Goal: Task Accomplishment & Management: Use online tool/utility

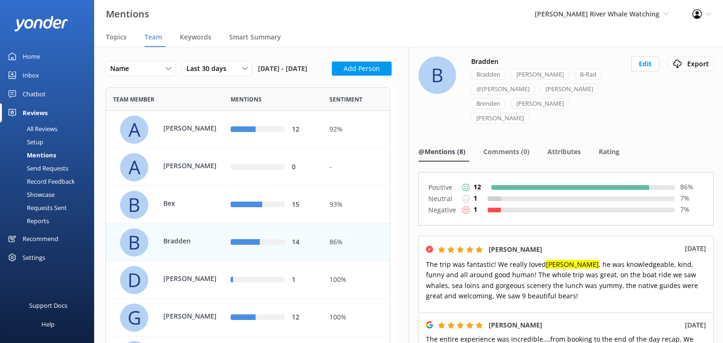
scroll to position [694, 277]
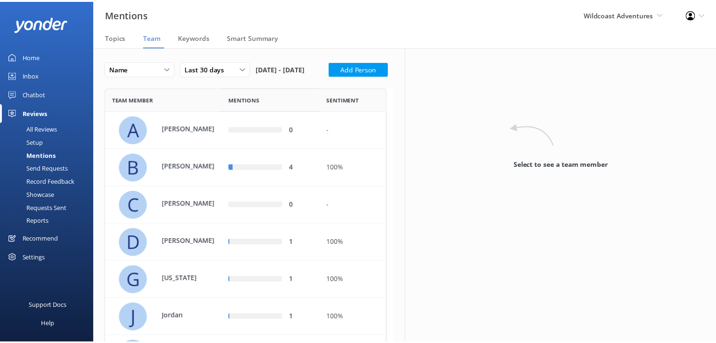
scroll to position [506, 277]
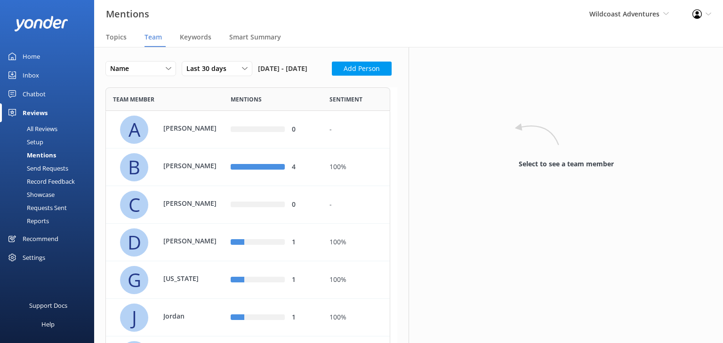
click at [23, 57] on div "Home" at bounding box center [31, 56] width 17 height 19
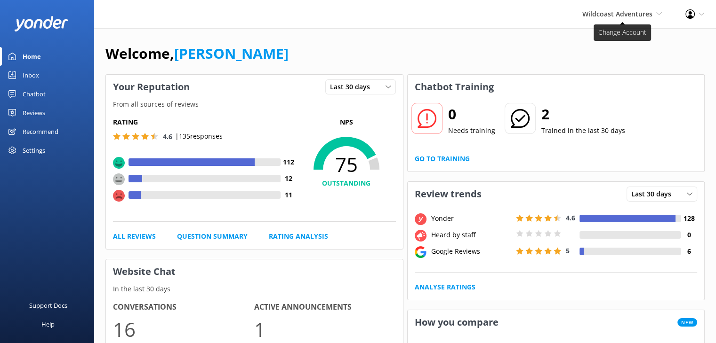
click at [596, 16] on span "Wildcoast Adventures" at bounding box center [617, 13] width 70 height 9
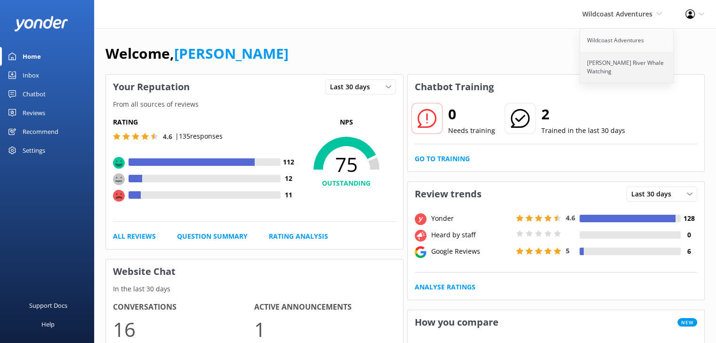
click at [599, 67] on link "[PERSON_NAME] River Whale Watching" at bounding box center [627, 67] width 94 height 31
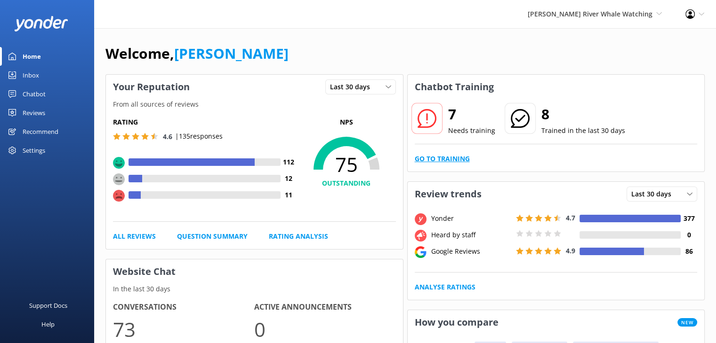
click at [456, 157] on link "Go to Training" at bounding box center [441, 159] width 55 height 10
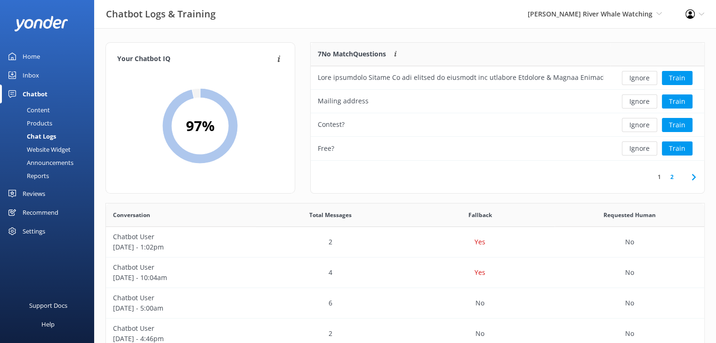
scroll to position [111, 386]
click at [671, 178] on link "2" at bounding box center [671, 177] width 13 height 9
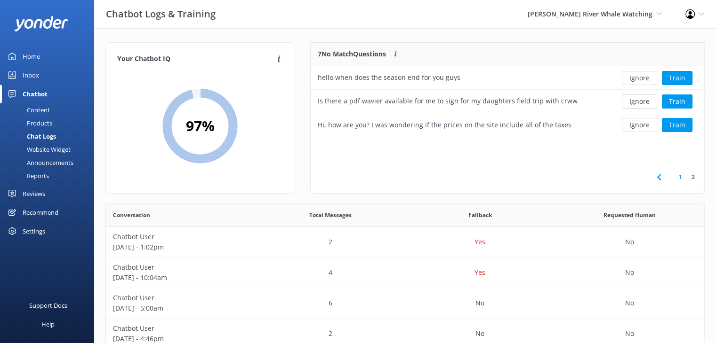
scroll to position [8, 8]
click at [638, 77] on button "Ignore" at bounding box center [638, 78] width 35 height 14
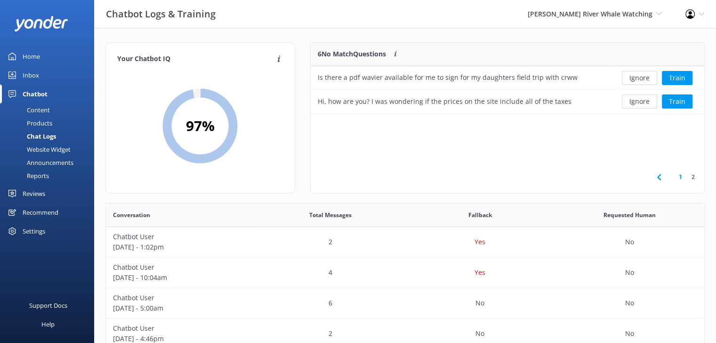
scroll to position [64, 386]
click at [636, 78] on button "Ignore" at bounding box center [638, 78] width 35 height 14
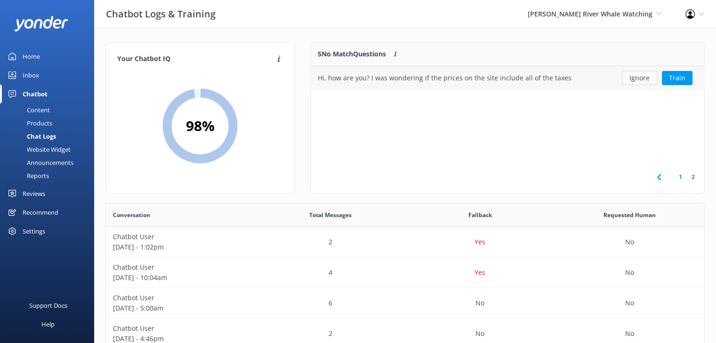
scroll to position [8, 8]
click at [681, 177] on link "1" at bounding box center [680, 177] width 13 height 9
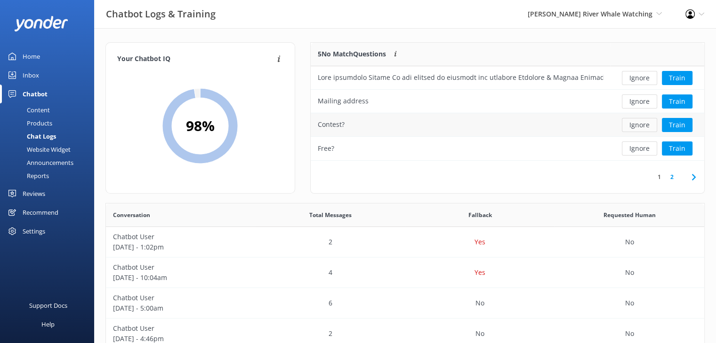
click at [636, 125] on button "Ignore" at bounding box center [638, 125] width 35 height 14
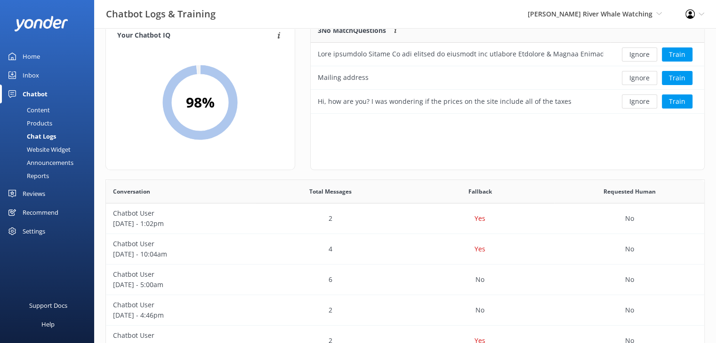
scroll to position [0, 0]
